Goal: Task Accomplishment & Management: Complete application form

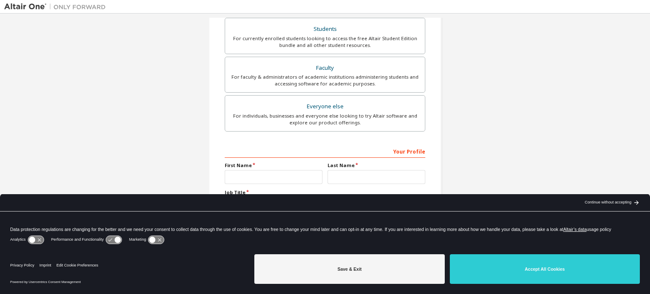
scroll to position [199, 0]
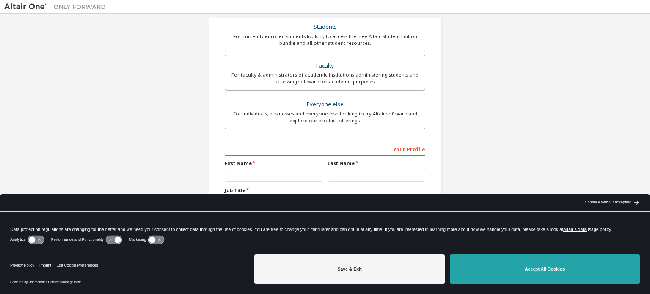
click at [593, 276] on button "Accept All Cookies" at bounding box center [545, 269] width 190 height 30
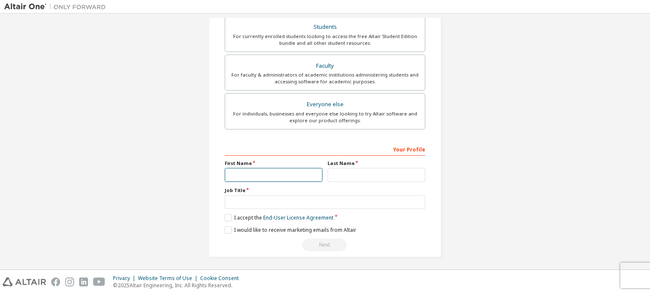
click at [282, 170] on input "text" at bounding box center [274, 175] width 98 height 14
type input "***"
click at [381, 161] on label "Last Name" at bounding box center [377, 163] width 98 height 7
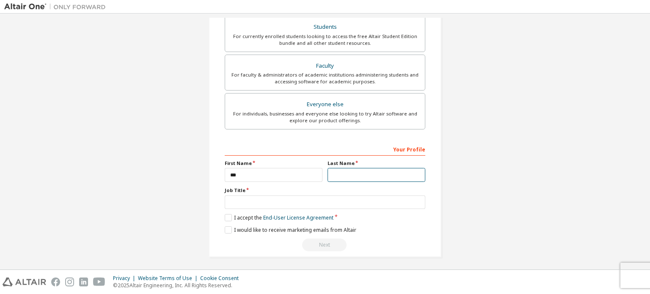
click at [384, 175] on input "text" at bounding box center [377, 175] width 98 height 14
type input "******"
click at [353, 160] on label "Last Name" at bounding box center [377, 163] width 98 height 7
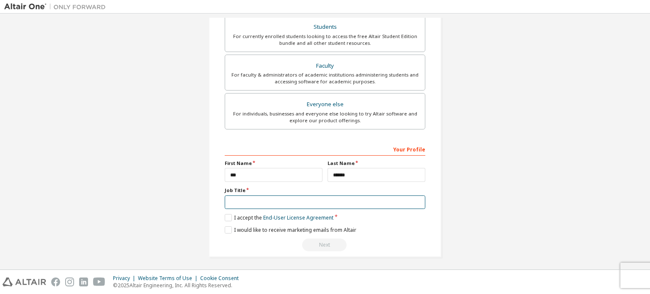
click at [244, 201] on input "text" at bounding box center [325, 203] width 201 height 14
type input "*******"
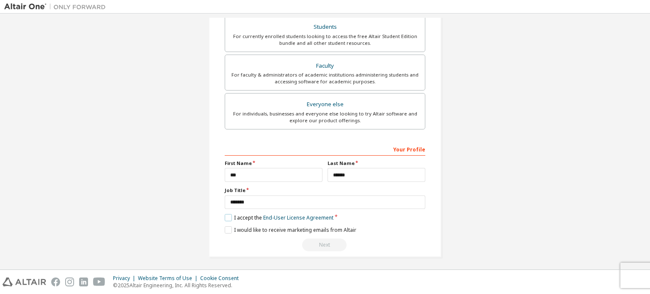
click at [225, 218] on label "I accept the End-User License Agreement" at bounding box center [279, 217] width 109 height 7
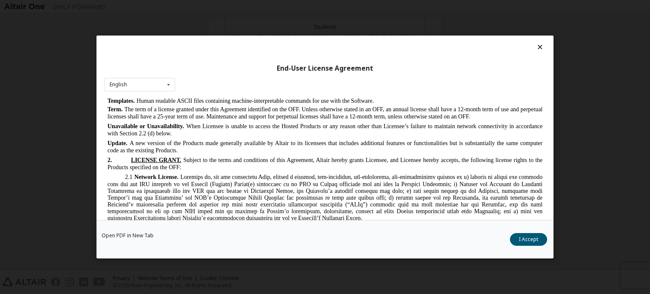
scroll to position [804, 0]
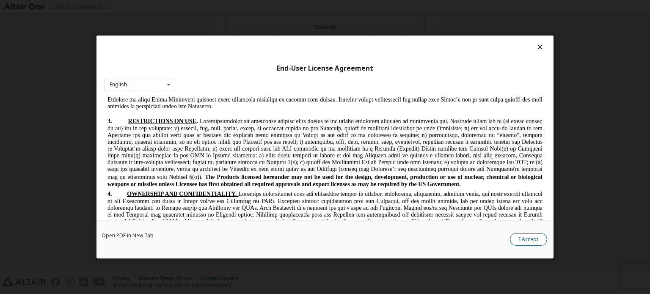
click at [522, 239] on button "I Accept" at bounding box center [528, 239] width 37 height 13
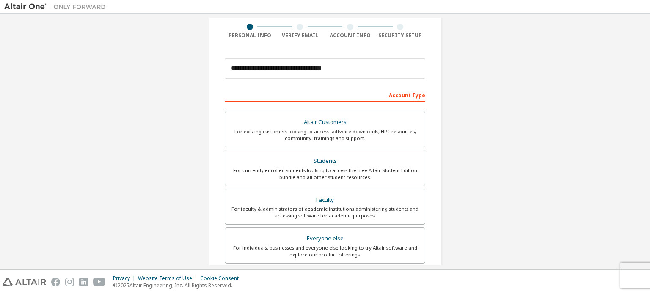
scroll to position [85, 0]
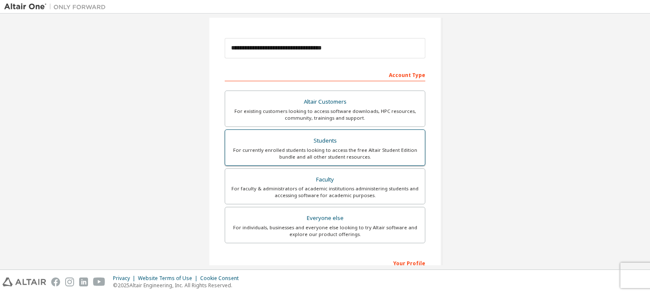
click at [328, 142] on div "Students" at bounding box center [325, 141] width 190 height 12
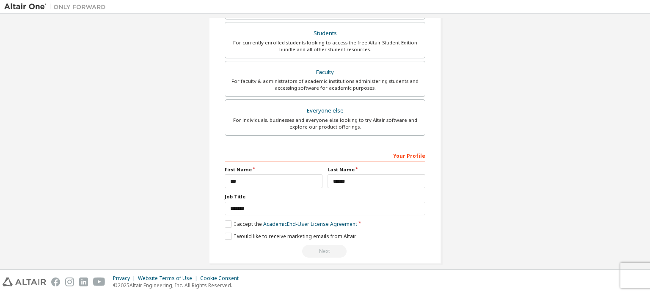
scroll to position [199, 0]
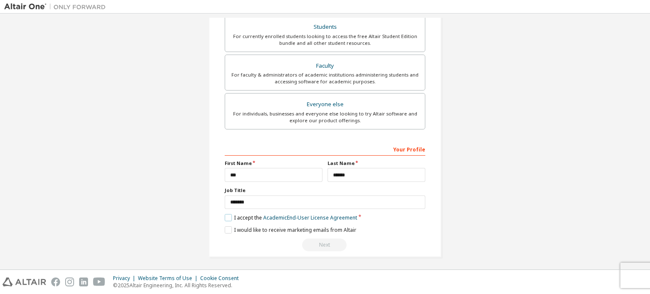
click at [226, 215] on label "I accept the Academic End-User License Agreement" at bounding box center [291, 217] width 133 height 7
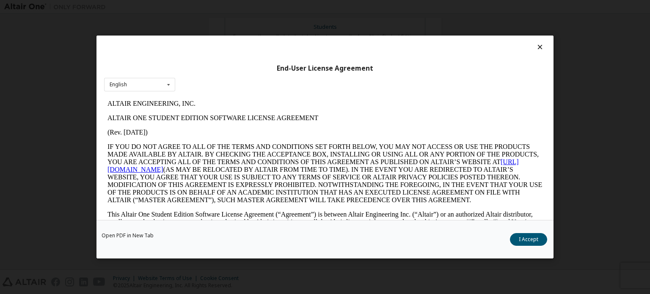
scroll to position [0, 0]
click at [525, 239] on button "I Accept" at bounding box center [528, 239] width 37 height 13
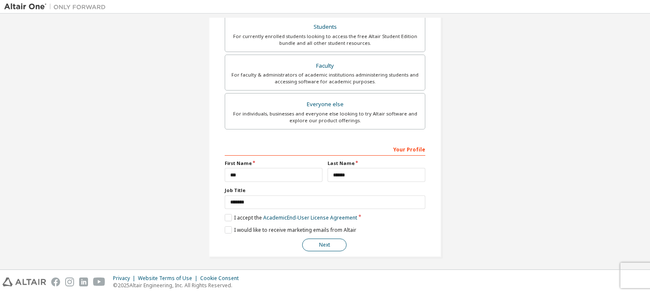
click at [322, 245] on button "Next" at bounding box center [324, 245] width 44 height 13
click at [318, 246] on button "Next" at bounding box center [324, 245] width 44 height 13
click at [320, 244] on button "Next" at bounding box center [324, 245] width 44 height 13
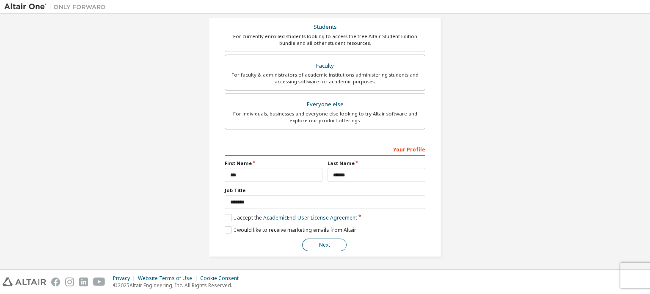
click at [320, 244] on button "Next" at bounding box center [324, 245] width 44 height 13
click at [320, 244] on div "Next" at bounding box center [325, 245] width 201 height 13
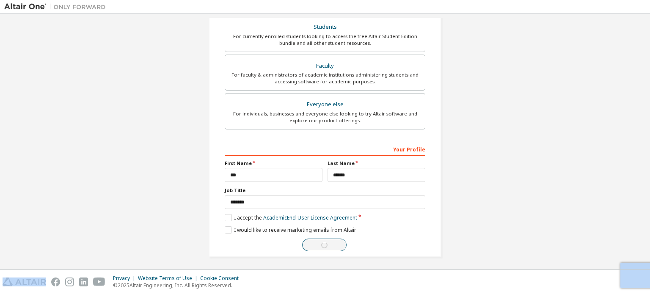
click at [320, 244] on div "Next" at bounding box center [325, 245] width 201 height 13
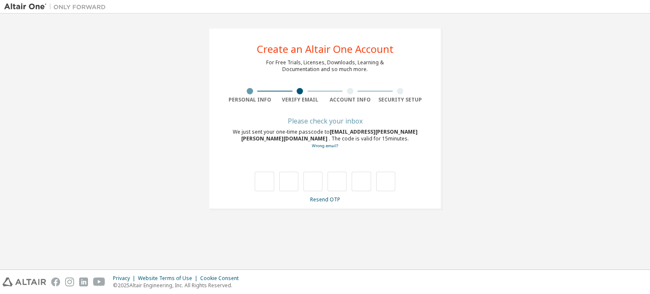
type input "*"
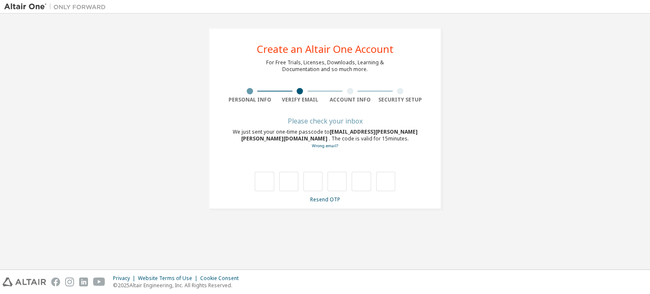
type input "*"
